Goal: Use online tool/utility: Utilize a website feature to perform a specific function

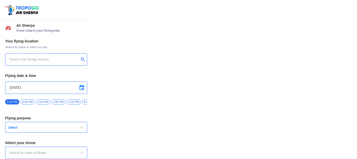
type input "DJI Mini2"
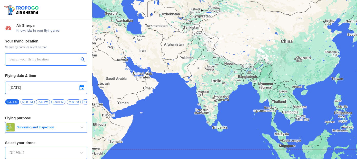
click at [47, 60] on input "text" at bounding box center [44, 59] width 70 height 6
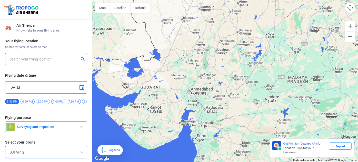
drag, startPoint x: 142, startPoint y: 105, endPoint x: 216, endPoint y: 85, distance: 76.7
click at [216, 85] on div at bounding box center [225, 81] width 266 height 162
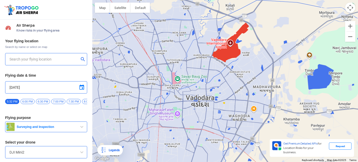
drag, startPoint x: 159, startPoint y: 100, endPoint x: 193, endPoint y: 102, distance: 34.2
click at [193, 102] on div at bounding box center [225, 81] width 266 height 162
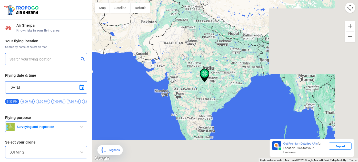
type input "[STREET_ADDRESS]"
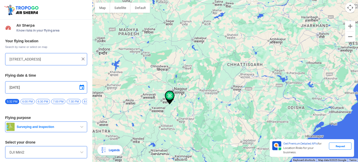
click at [81, 59] on img at bounding box center [83, 58] width 5 height 5
click at [54, 59] on input "text" at bounding box center [44, 59] width 70 height 6
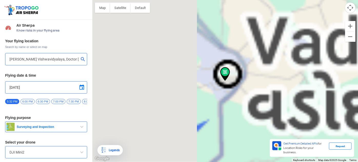
type input "Dr [PERSON_NAME], [GEOGRAPHIC_DATA], [GEOGRAPHIC_DATA], [GEOGRAPHIC_DATA], [GEO…"
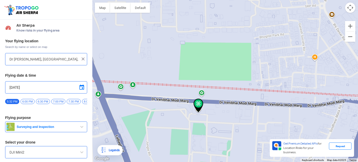
drag, startPoint x: 221, startPoint y: 127, endPoint x: 216, endPoint y: 104, distance: 23.6
click at [216, 104] on div at bounding box center [225, 81] width 266 height 162
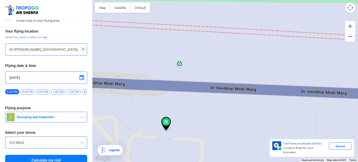
scroll to position [18, 0]
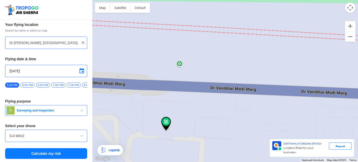
click at [75, 108] on button "Surveying and Inspection" at bounding box center [46, 110] width 82 height 11
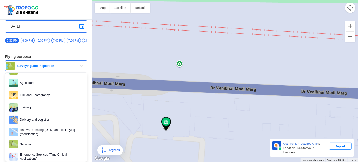
scroll to position [23, 0]
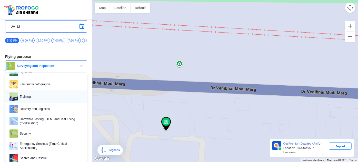
click at [63, 94] on span "Training" at bounding box center [50, 97] width 65 height 8
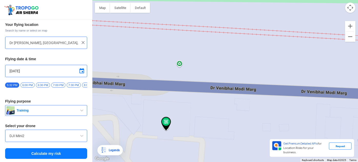
scroll to position [18, 0]
click at [81, 137] on span at bounding box center [82, 136] width 6 height 6
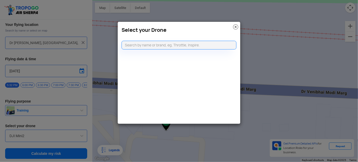
click at [237, 26] on img at bounding box center [235, 26] width 5 height 5
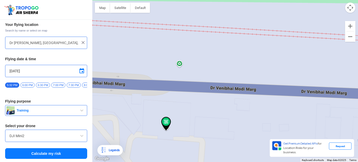
click at [83, 137] on span at bounding box center [82, 136] width 6 height 6
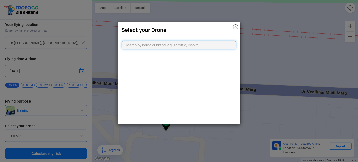
click at [175, 47] on input "text" at bounding box center [179, 45] width 115 height 9
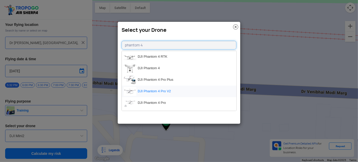
type input "phantom 4"
click at [174, 93] on li "DJI Phantom 4 Pro V2" at bounding box center [179, 92] width 115 height 12
type input "DJI Phantom 4 Pro V2"
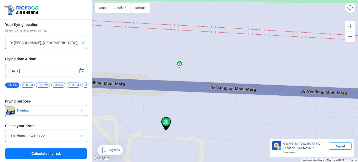
click at [60, 155] on button "Calculate my risk" at bounding box center [46, 153] width 82 height 11
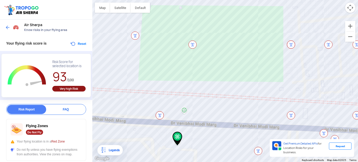
scroll to position [0, 0]
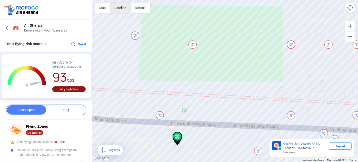
click at [119, 10] on button "Satellite" at bounding box center [120, 8] width 21 height 10
click at [118, 10] on button "Satellite" at bounding box center [120, 8] width 21 height 10
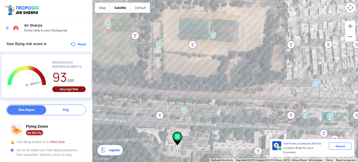
click at [71, 111] on div "FAQ" at bounding box center [65, 109] width 39 height 9
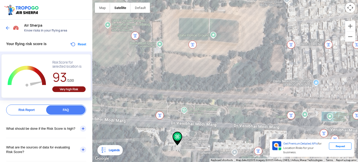
click at [83, 130] on div "What should be done if the Risk Score is high?" at bounding box center [46, 129] width 80 height 18
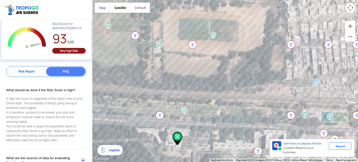
scroll to position [46, 0]
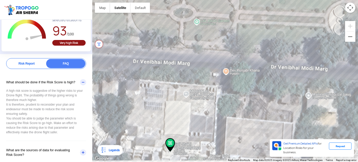
drag, startPoint x: 219, startPoint y: 137, endPoint x: 223, endPoint y: 127, distance: 10.9
click at [223, 127] on div at bounding box center [225, 81] width 266 height 162
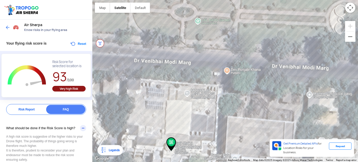
scroll to position [0, 0]
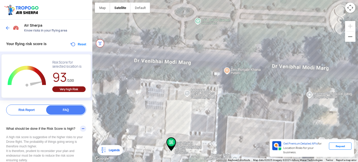
click at [8, 27] on img at bounding box center [7, 27] width 5 height 5
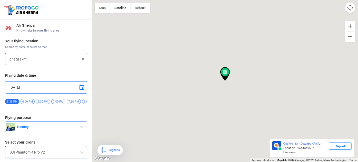
type input "Dr [PERSON_NAME], [GEOGRAPHIC_DATA], [GEOGRAPHIC_DATA], [GEOGRAPHIC_DATA], [GEO…"
click at [31, 129] on span "Training" at bounding box center [47, 127] width 64 height 4
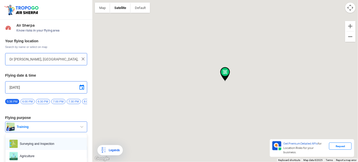
click at [32, 144] on span "Surveying and Inspection" at bounding box center [50, 144] width 65 height 8
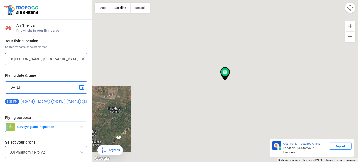
scroll to position [18, 0]
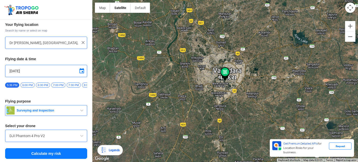
click at [38, 153] on button "Calculate my risk" at bounding box center [46, 153] width 82 height 11
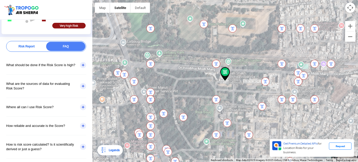
scroll to position [64, 0]
click at [81, 87] on div "What are the sources of data for evaluating Risk Score?" at bounding box center [46, 86] width 80 height 23
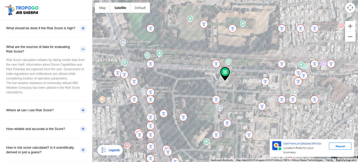
scroll to position [104, 0]
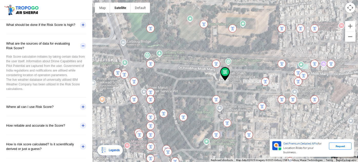
click at [84, 107] on div "Where all can I use Risk Score?" at bounding box center [46, 107] width 80 height 18
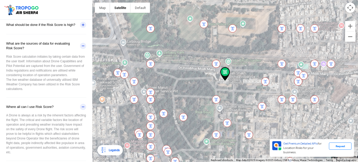
click at [84, 107] on div "Where all can I use Risk Score?" at bounding box center [46, 107] width 80 height 18
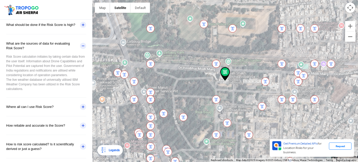
click at [80, 146] on div "How is risk score calculated? Is it scientifically derived or just a guess?" at bounding box center [46, 146] width 80 height 23
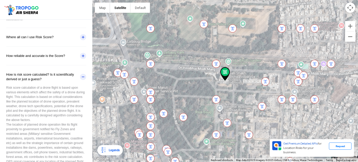
scroll to position [197, 0]
